Goal: Manage account settings

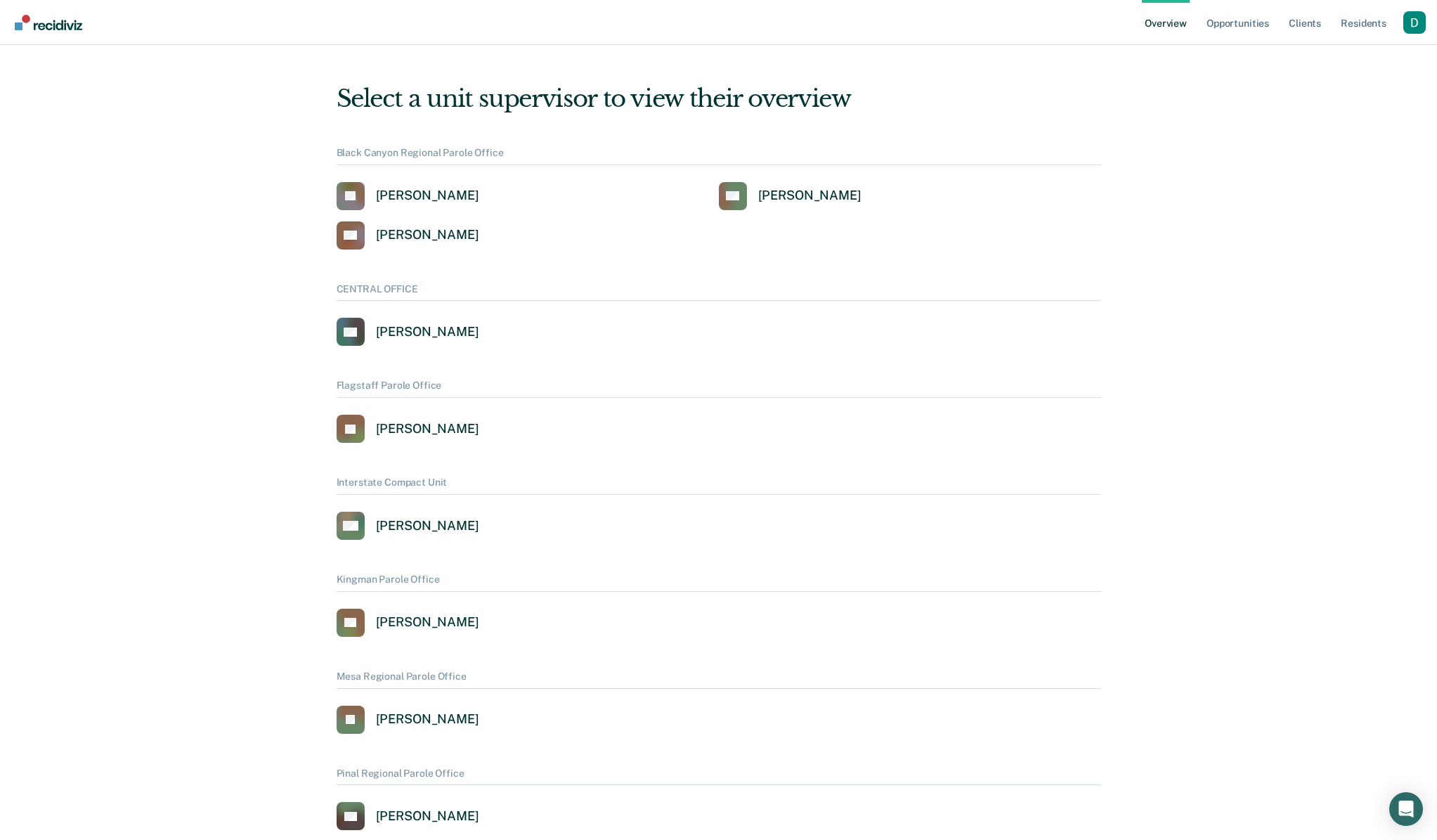
click at [1420, 24] on div "Profile dropdown button" at bounding box center [1414, 22] width 23 height 23
click at [1341, 69] on link "Profile" at bounding box center [1358, 63] width 91 height 12
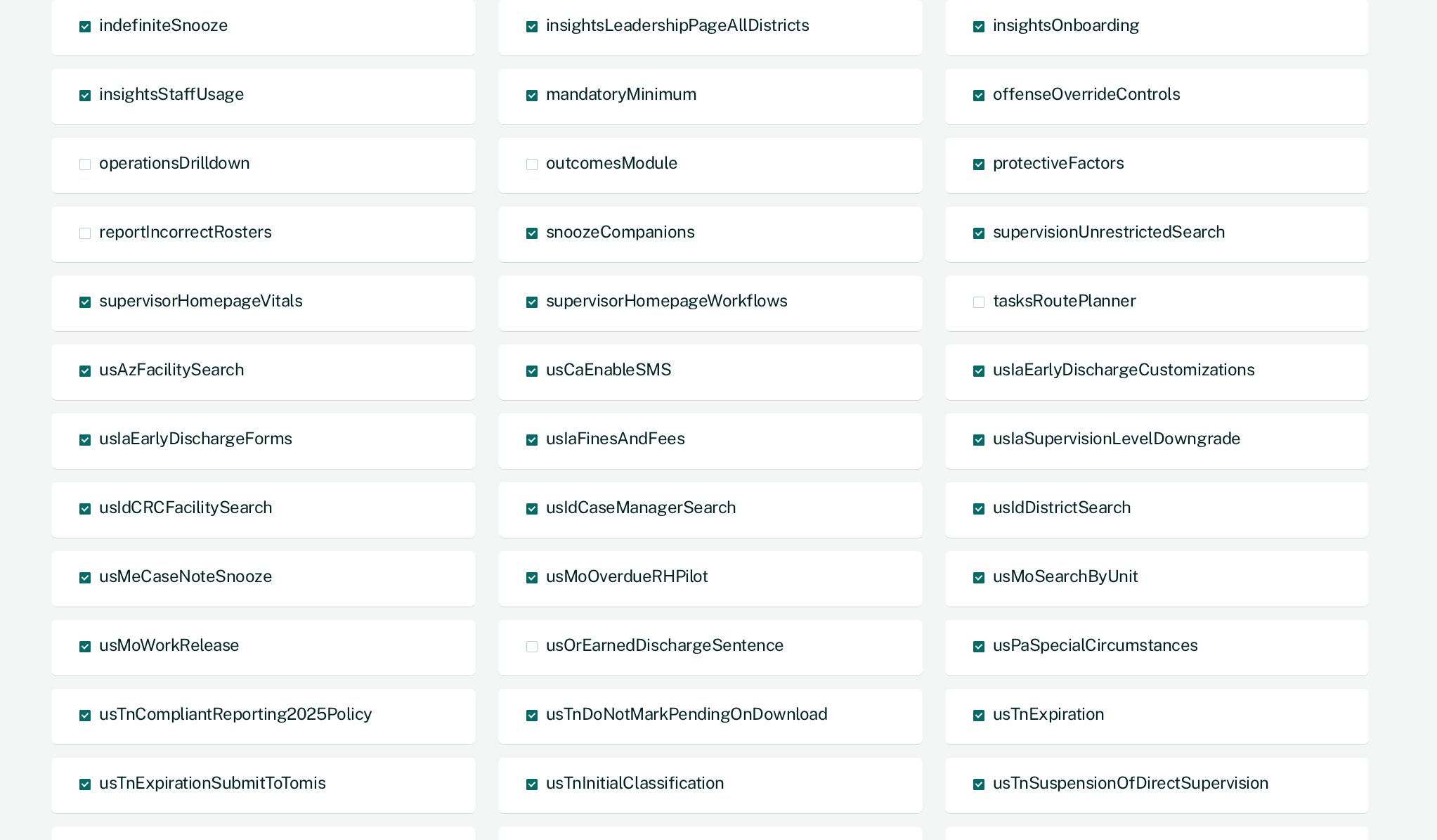
scroll to position [841, 0]
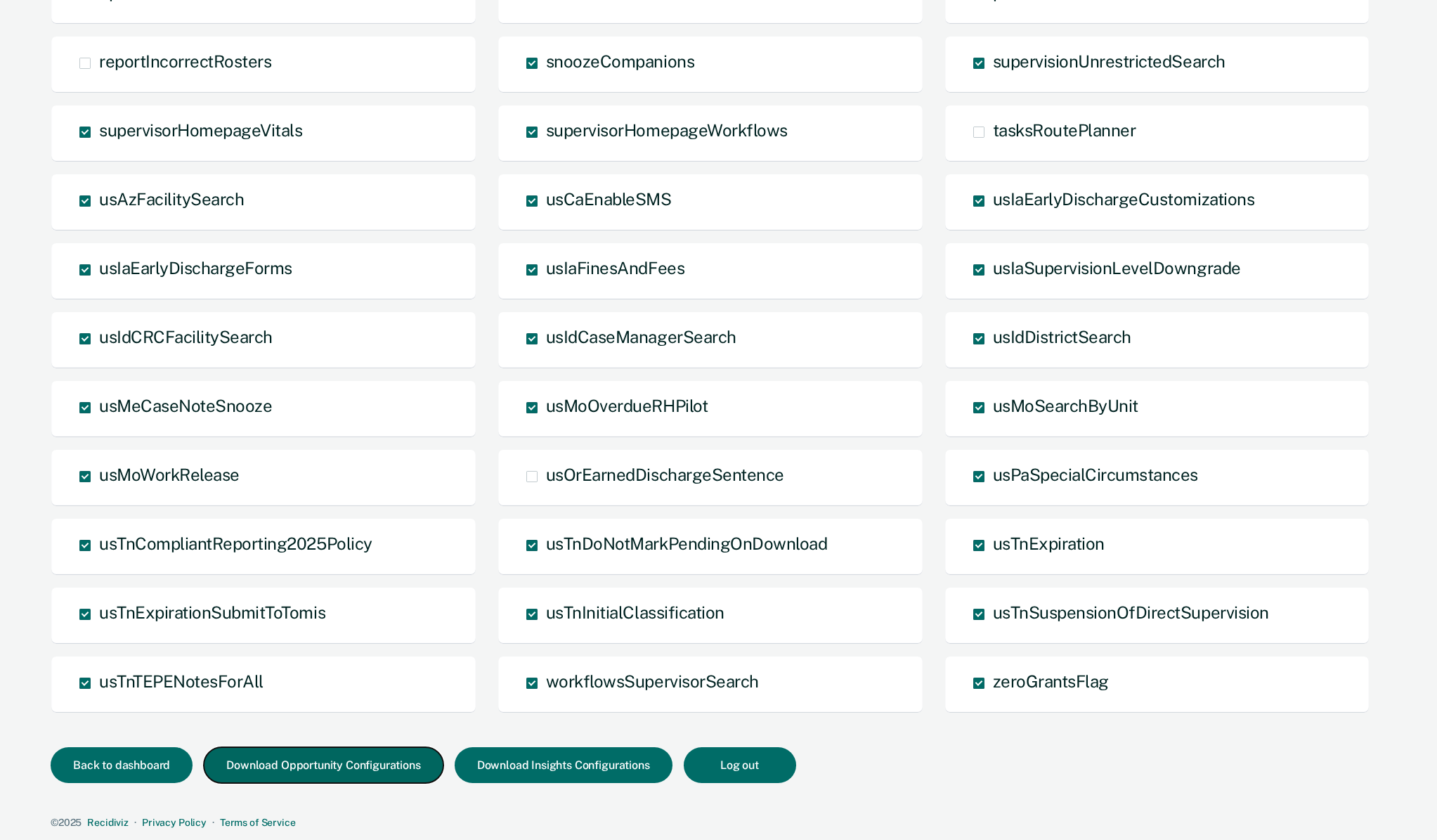
click at [348, 767] on button "Download Opportunity Configurations" at bounding box center [323, 766] width 239 height 36
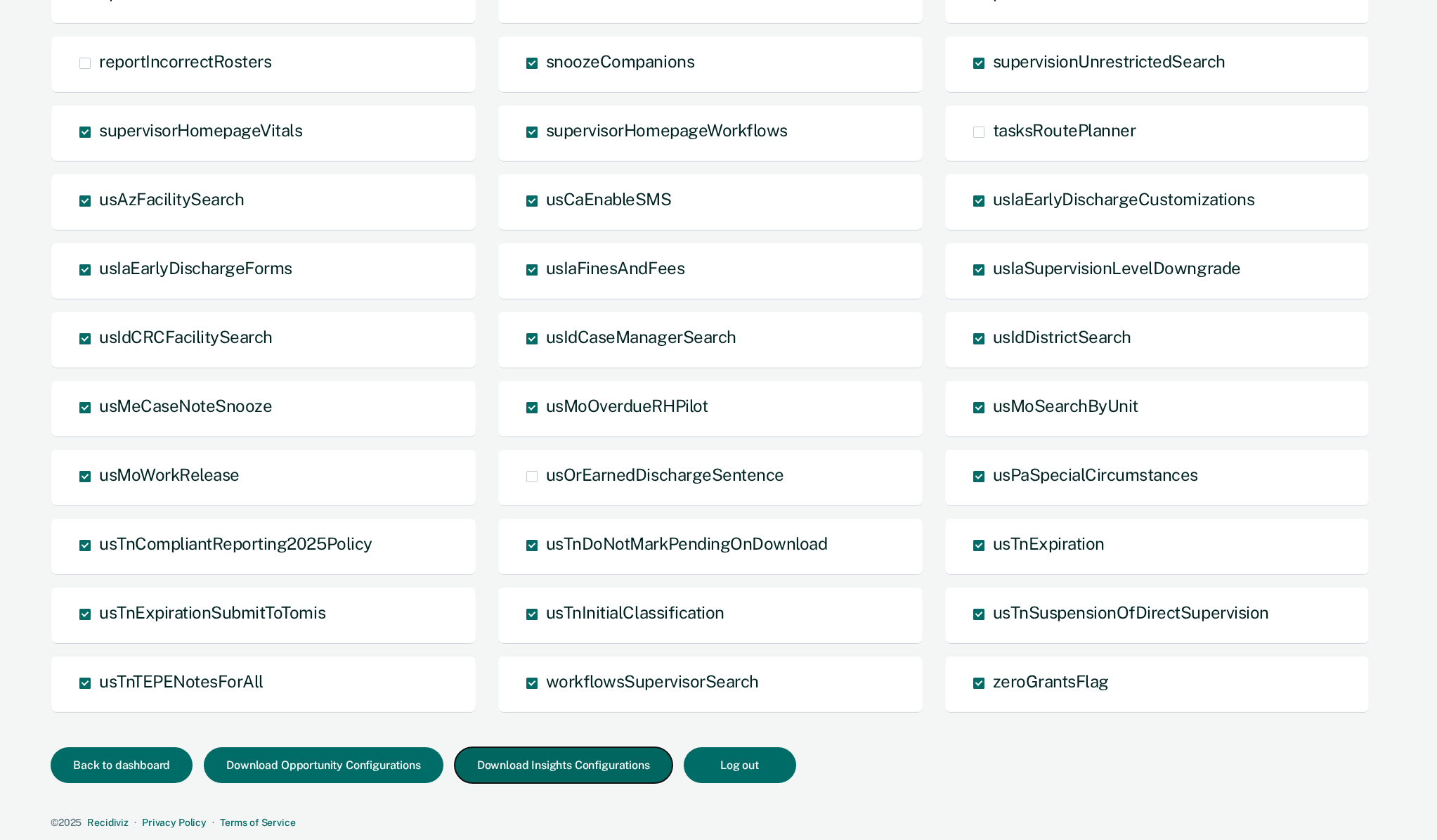
click at [486, 766] on button "Download Insights Configurations" at bounding box center [563, 766] width 218 height 36
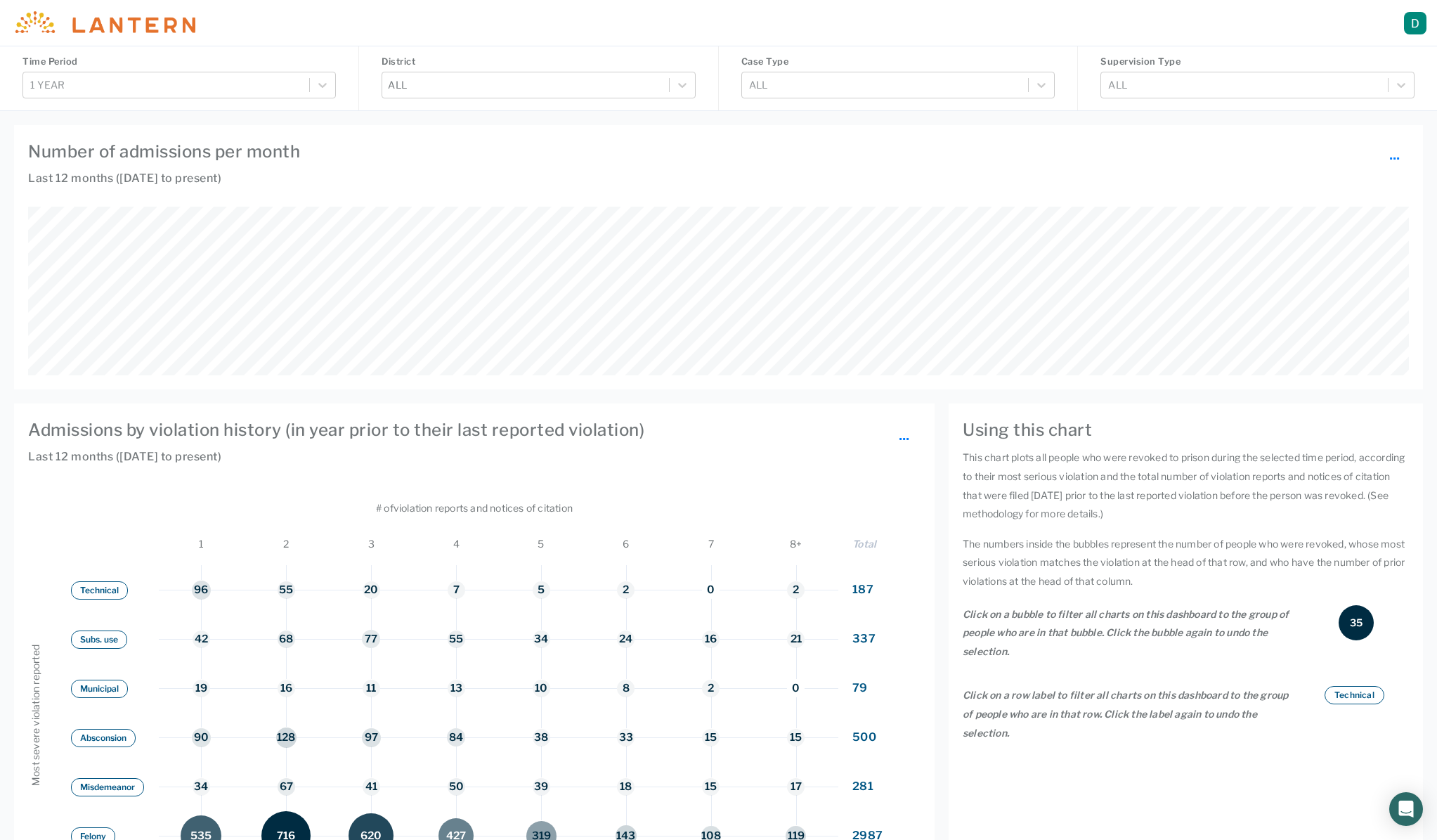
scroll to position [169, 1381]
